Goal: Information Seeking & Learning: Learn about a topic

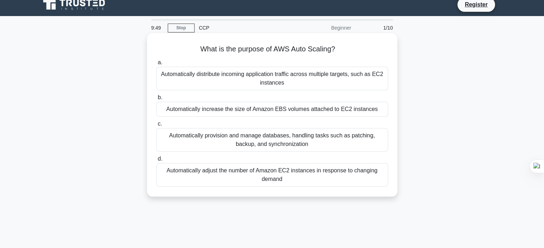
click at [255, 174] on div "Automatically adjust the number of Amazon EC2 instances in response to changing…" at bounding box center [272, 175] width 232 height 24
click at [156, 162] on input "d. Automatically adjust the number of Amazon EC2 instances in response to chang…" at bounding box center [156, 159] width 0 height 5
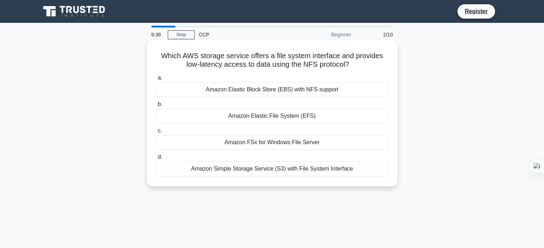
click at [266, 118] on div "Amazon Elastic File System (EFS)" at bounding box center [272, 116] width 232 height 15
click at [156, 107] on input "b. Amazon Elastic File System (EFS)" at bounding box center [156, 104] width 0 height 5
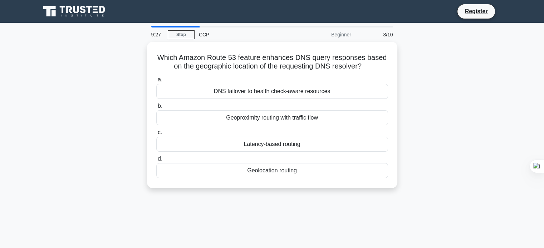
click at [237, 125] on div "a. DNS failover to health check-aware resources b. Geoproximity routing with tr…" at bounding box center [272, 127] width 240 height 106
click at [185, 41] on div "9:19 Stop CCP Beginner 3/10" at bounding box center [272, 35] width 250 height 14
click at [185, 40] on div "9:18 Stop CCP Beginner 3/10" at bounding box center [272, 35] width 250 height 14
click at [185, 39] on link "Stop" at bounding box center [181, 34] width 27 height 9
